Goal: Navigation & Orientation: Find specific page/section

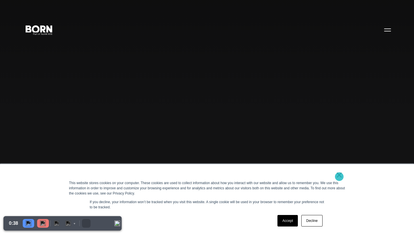
click at [339, 176] on link "×" at bounding box center [339, 174] width 7 height 5
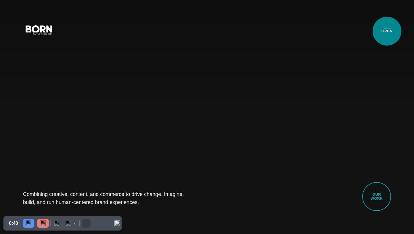
click at [387, 31] on button "Primary Menu" at bounding box center [388, 30] width 14 height 12
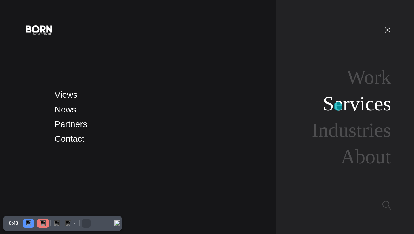
click at [338, 106] on link "Services" at bounding box center [357, 103] width 68 height 22
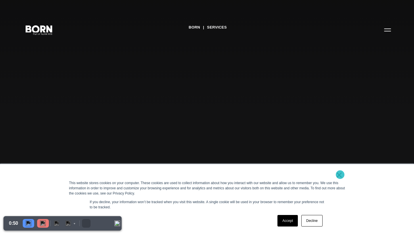
click at [340, 175] on link "×" at bounding box center [339, 174] width 7 height 5
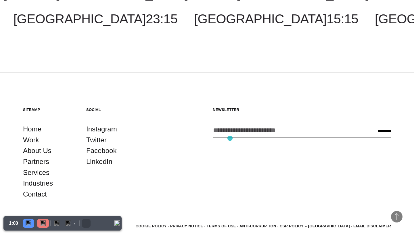
scroll to position [1208, 0]
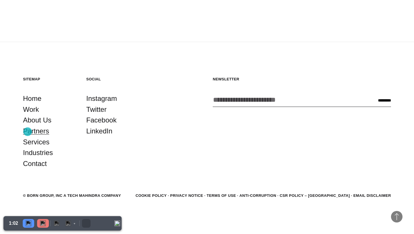
click at [28, 131] on link "Partners" at bounding box center [36, 130] width 26 height 11
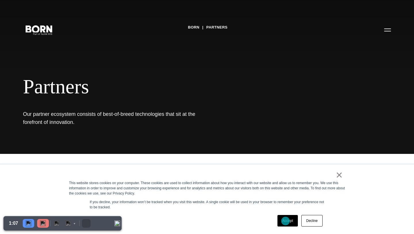
click at [286, 221] on link "Accept" at bounding box center [288, 221] width 20 height 12
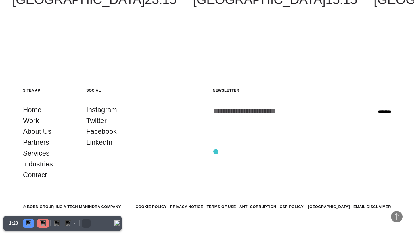
scroll to position [1170, 0]
